Goal: Find specific fact: Find specific fact

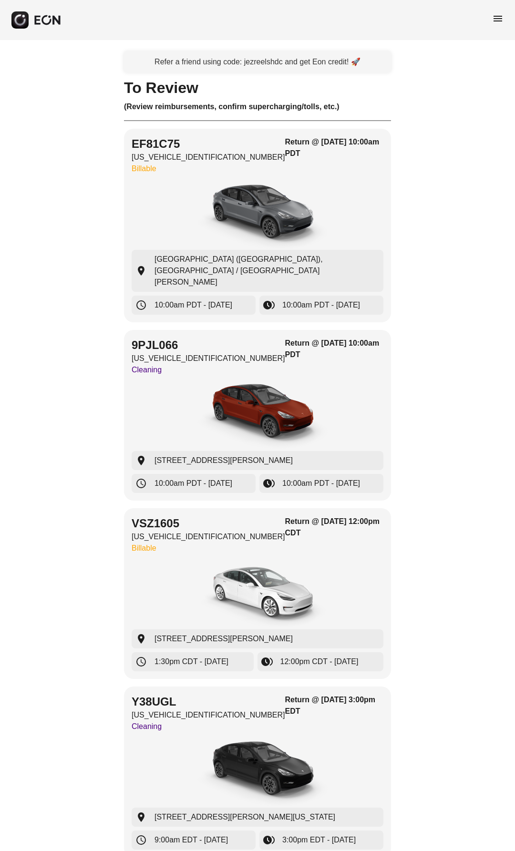
click at [498, 17] on span "menu" at bounding box center [497, 18] width 11 height 11
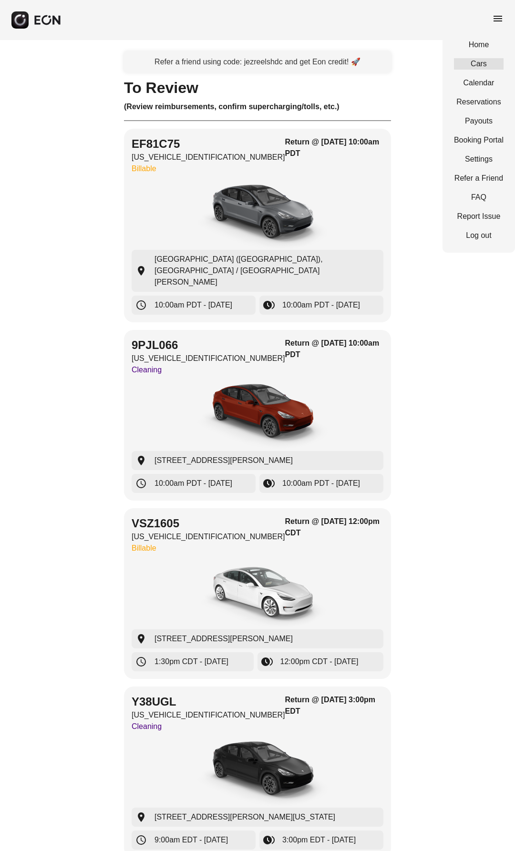
click at [473, 59] on link "Cars" at bounding box center [479, 63] width 50 height 11
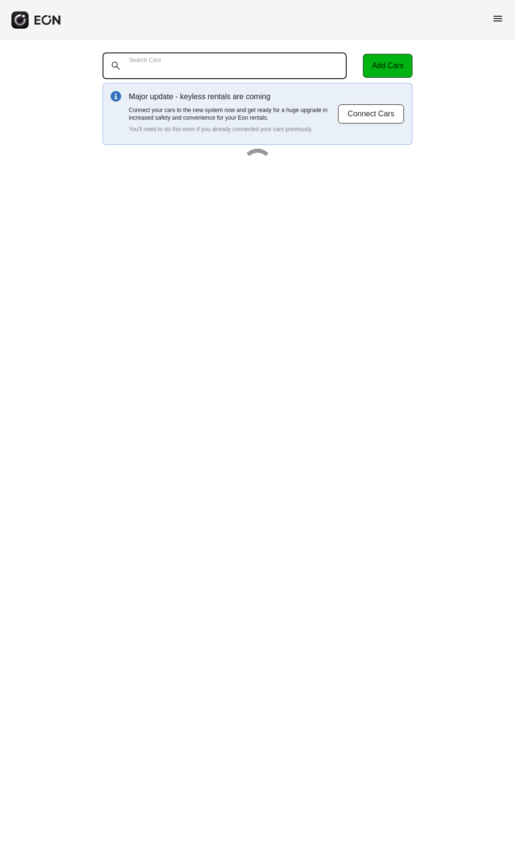
click at [260, 61] on Cars "Search Cars" at bounding box center [225, 65] width 244 height 27
paste Cars "**********"
type Cars "**********"
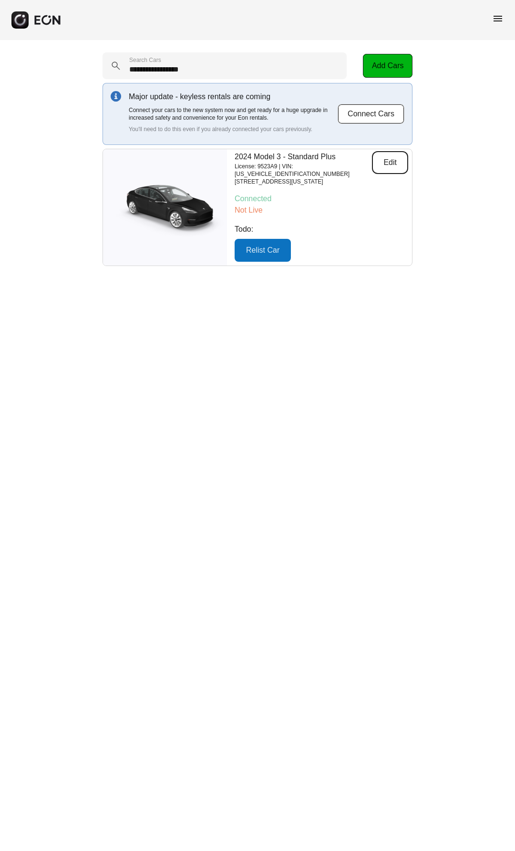
click at [382, 156] on button "Edit" at bounding box center [390, 162] width 36 height 23
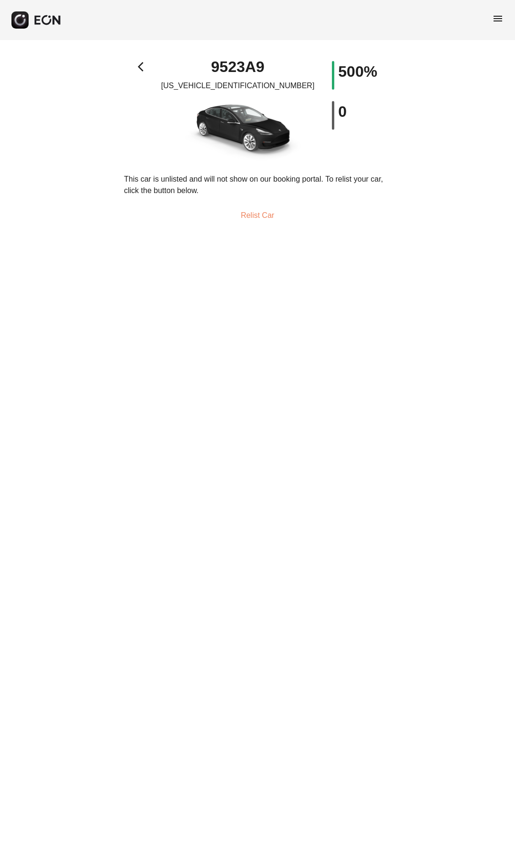
click at [260, 93] on div "9523A9 [US_VEHICLE_IDENTIFICATION_NUMBER]" at bounding box center [238, 111] width 134 height 101
click at [253, 83] on p "[US_VEHICLE_IDENTIFICATION_NUMBER]" at bounding box center [238, 85] width 154 height 11
copy p "[US_VEHICLE_IDENTIFICATION_NUMBER]"
click at [242, 67] on h1 "9523A9" at bounding box center [237, 66] width 53 height 11
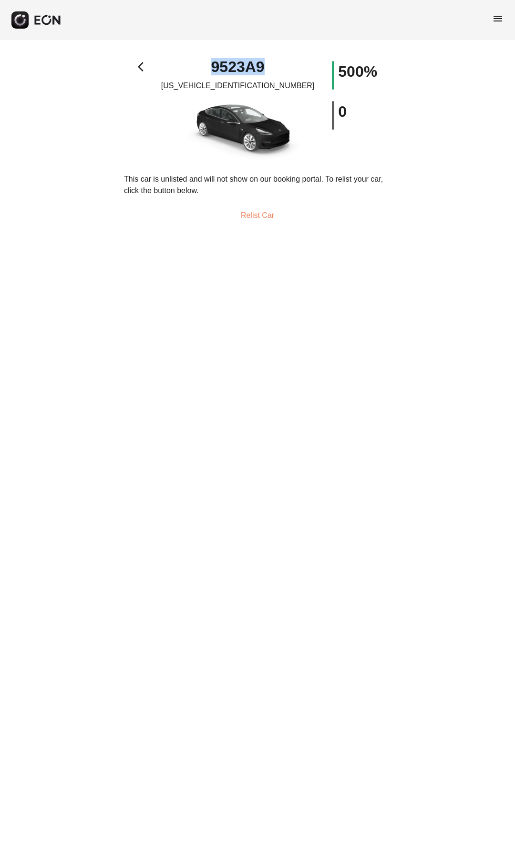
drag, startPoint x: 242, startPoint y: 67, endPoint x: 242, endPoint y: 57, distance: 9.5
click at [242, 67] on h1 "9523A9" at bounding box center [237, 66] width 53 height 11
copy h1 "9523A9"
